Goal: Check status: Check status

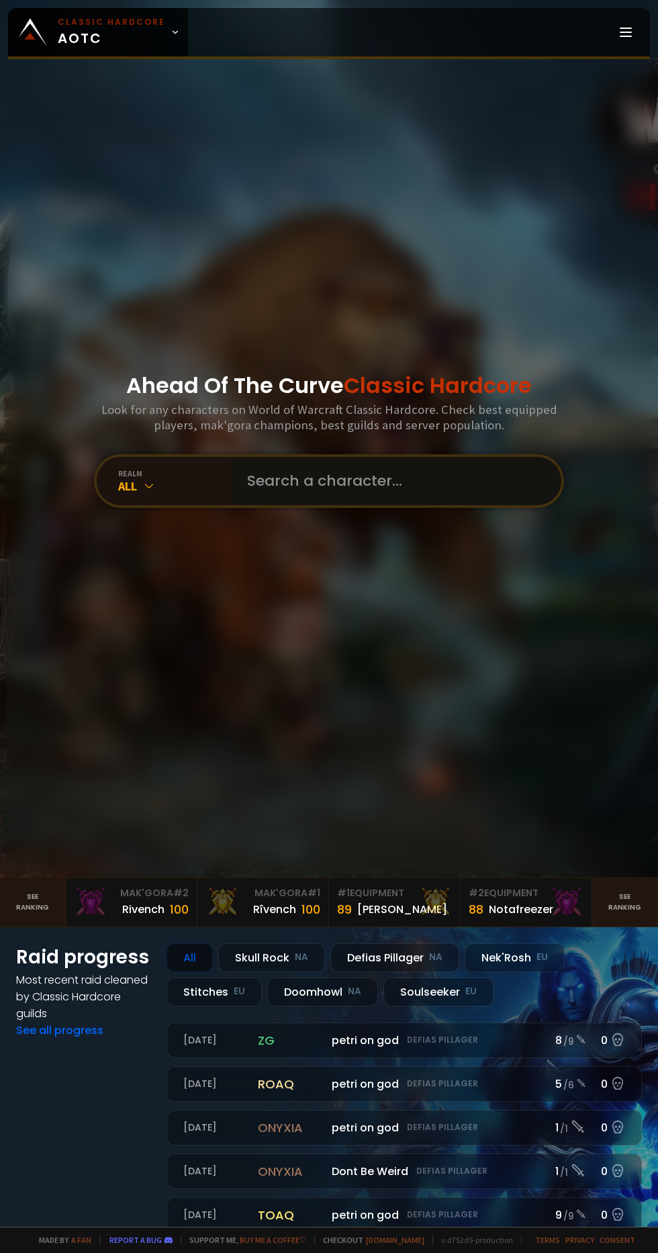
click at [352, 505] on input "text" at bounding box center [392, 481] width 306 height 48
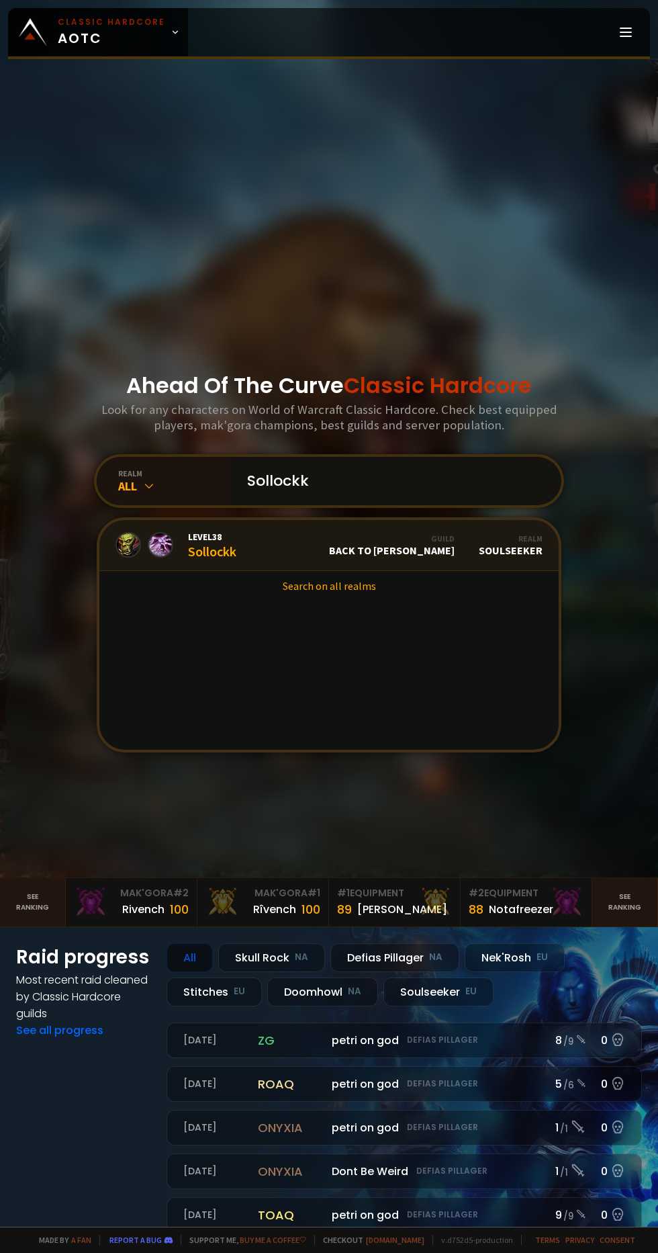
type input "Sollockk"
click at [361, 568] on link "Level 38 Sollockk Guild Back to [PERSON_NAME] Realm Soulseeker" at bounding box center [329, 545] width 460 height 51
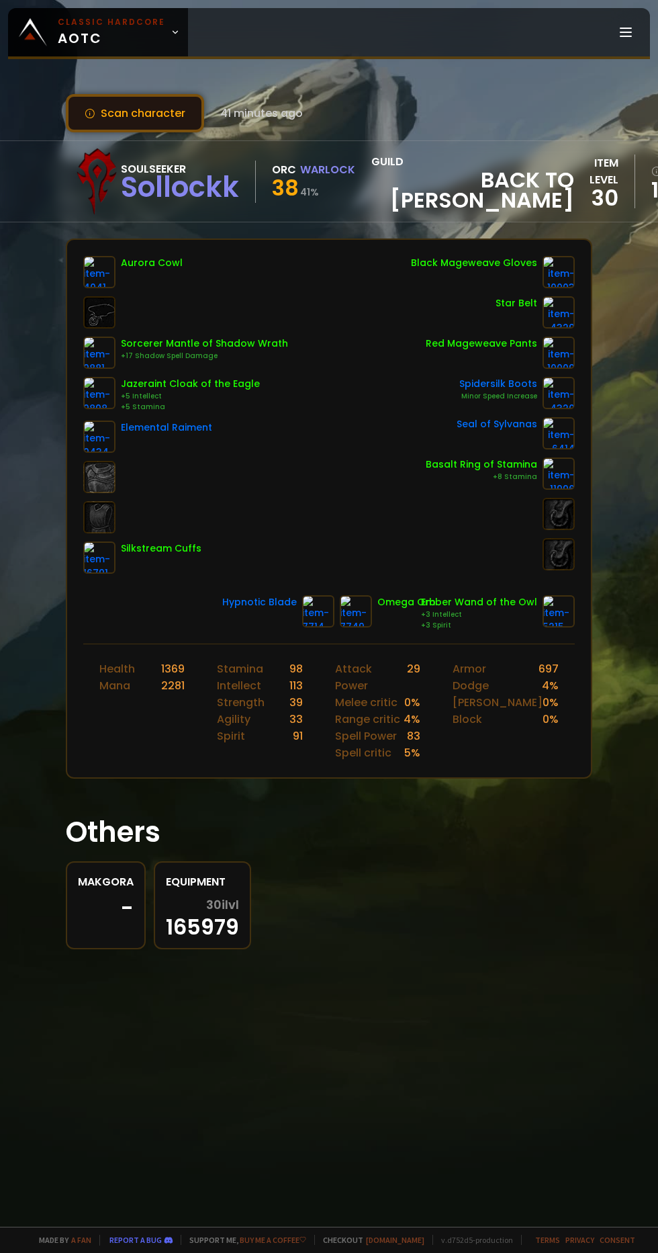
click at [160, 116] on button "Scan character" at bounding box center [135, 113] width 138 height 38
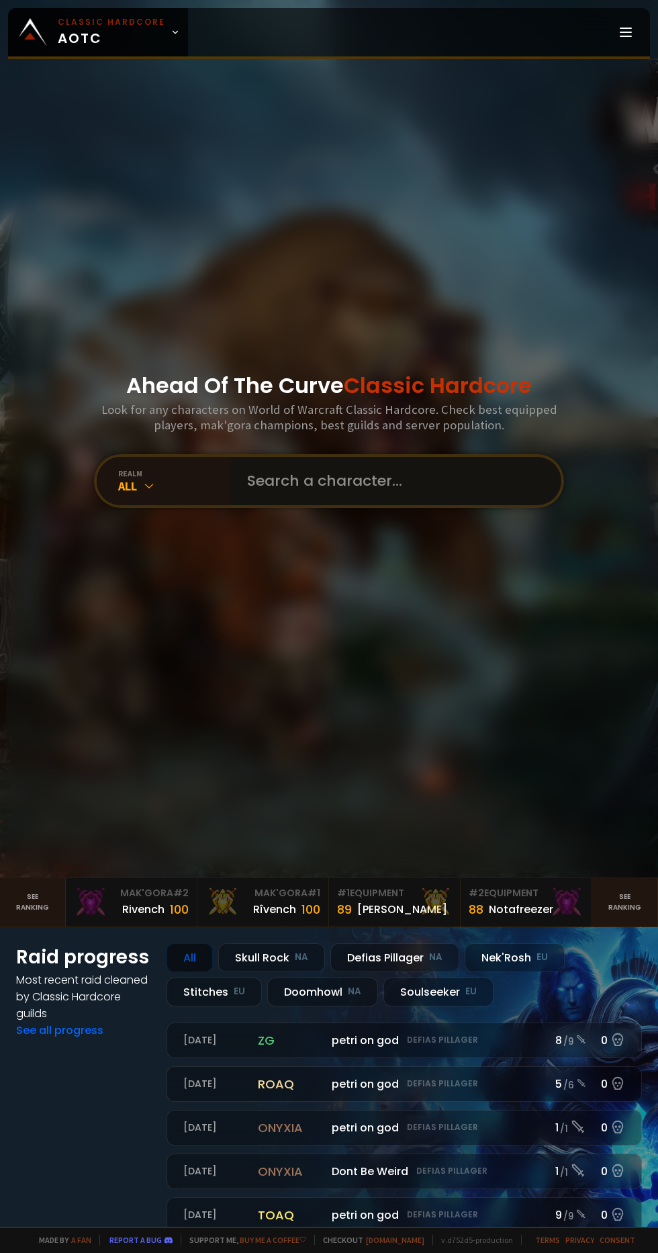
click at [330, 505] on input "text" at bounding box center [392, 481] width 306 height 48
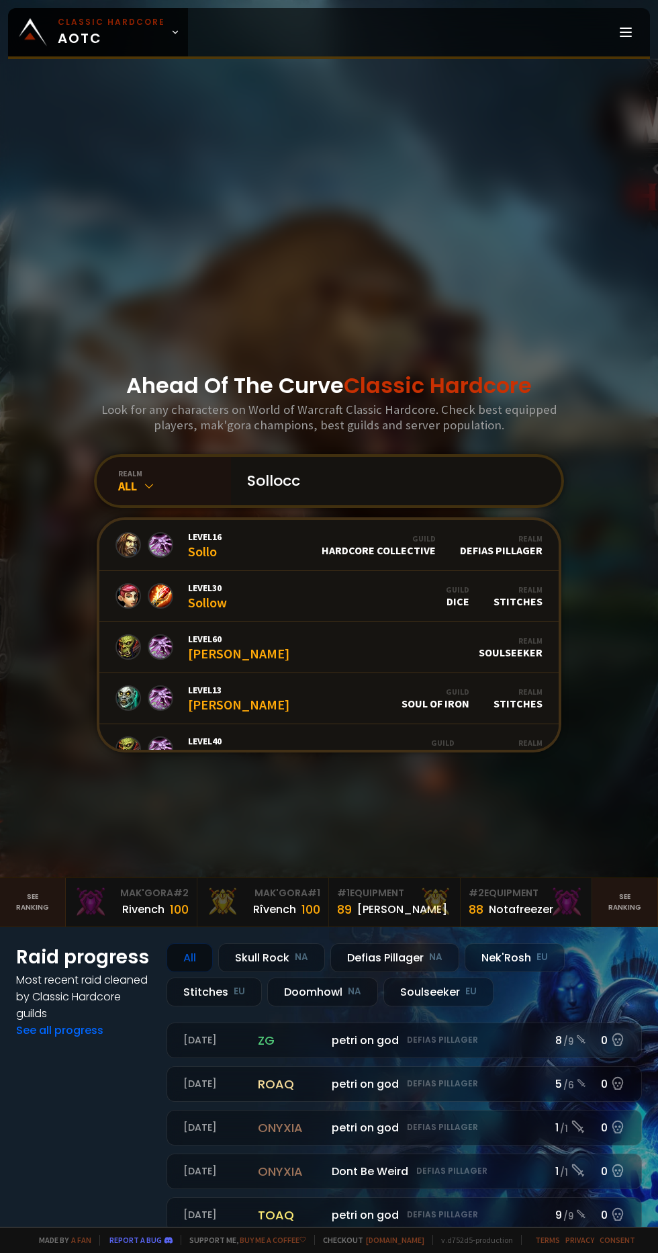
type input "Sollocck"
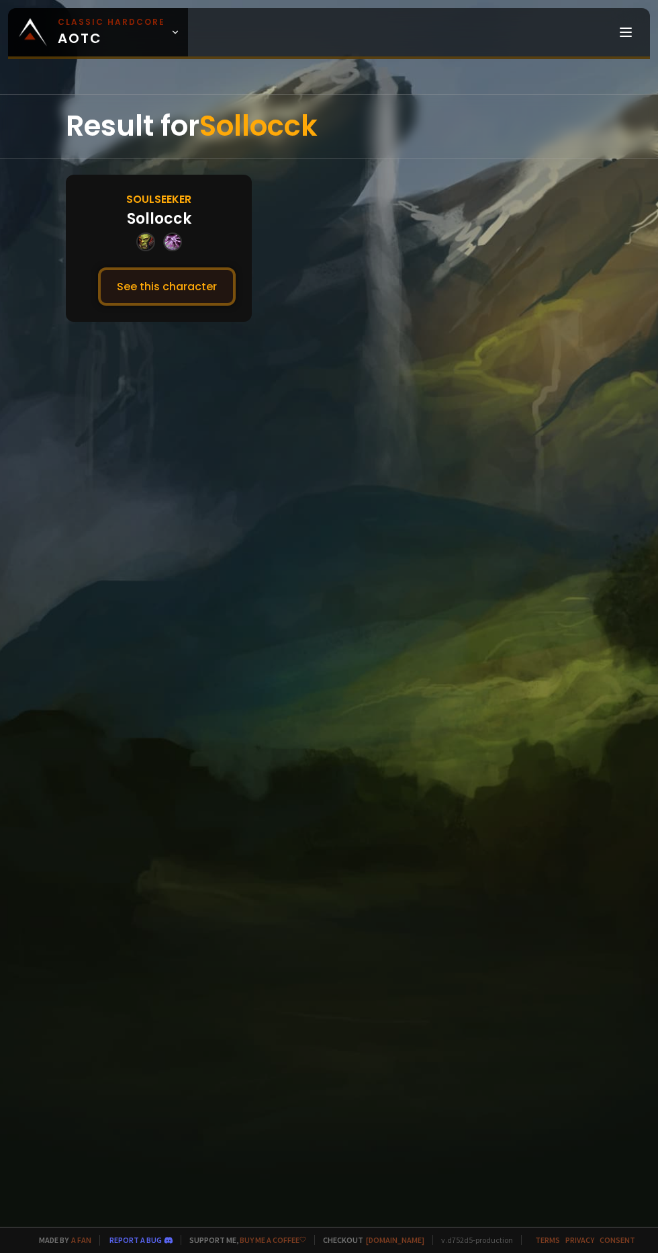
click at [190, 286] on button "See this character" at bounding box center [167, 286] width 138 height 38
